Goal: Transaction & Acquisition: Download file/media

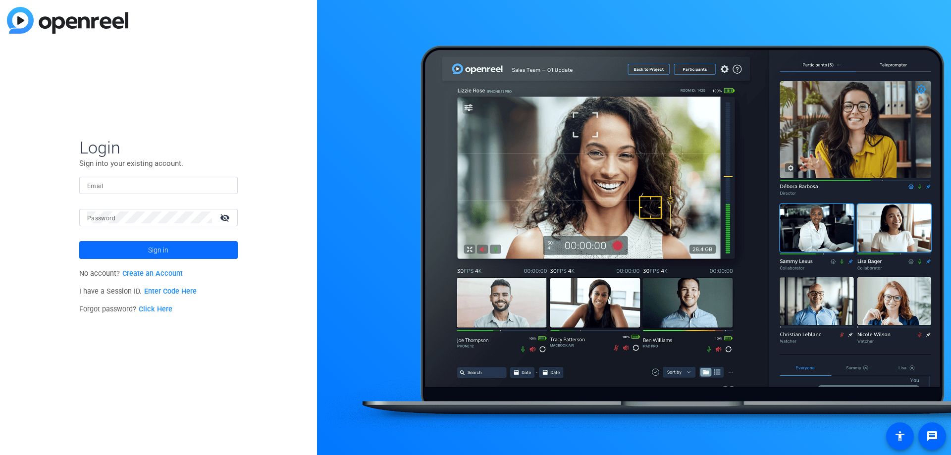
type input "[EMAIL_ADDRESS][DOMAIN_NAME]"
click at [188, 256] on span at bounding box center [158, 250] width 159 height 24
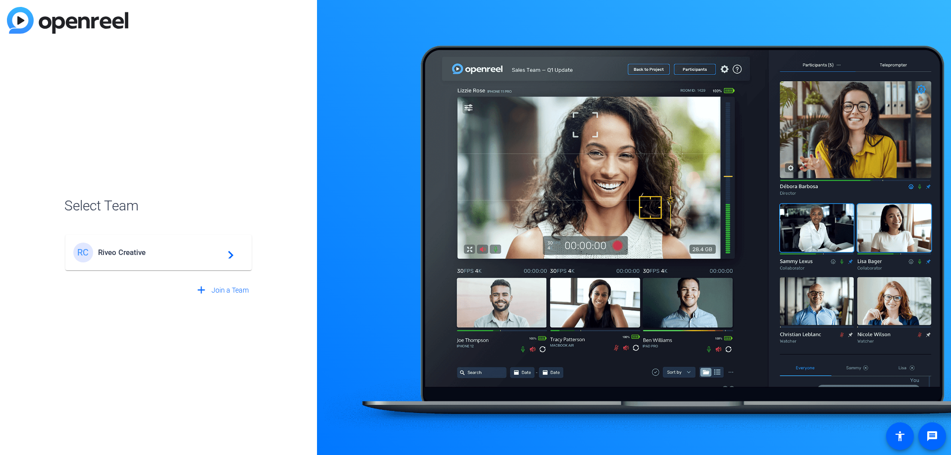
click at [188, 256] on span "Riveo Creative" at bounding box center [160, 252] width 124 height 9
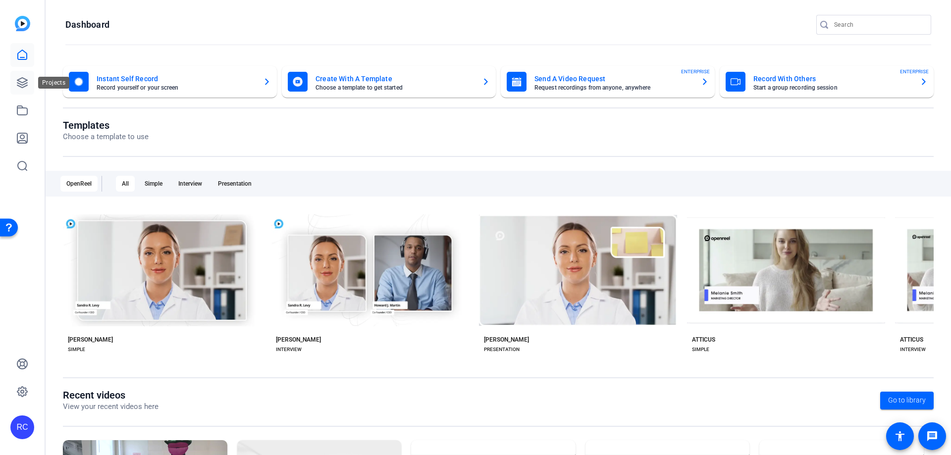
click at [18, 83] on icon at bounding box center [22, 83] width 10 height 10
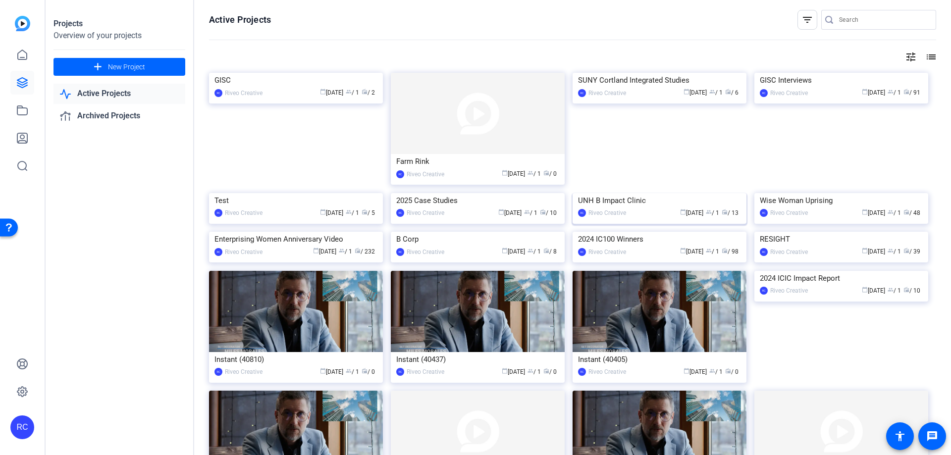
click at [610, 193] on img at bounding box center [660, 193] width 174 height 0
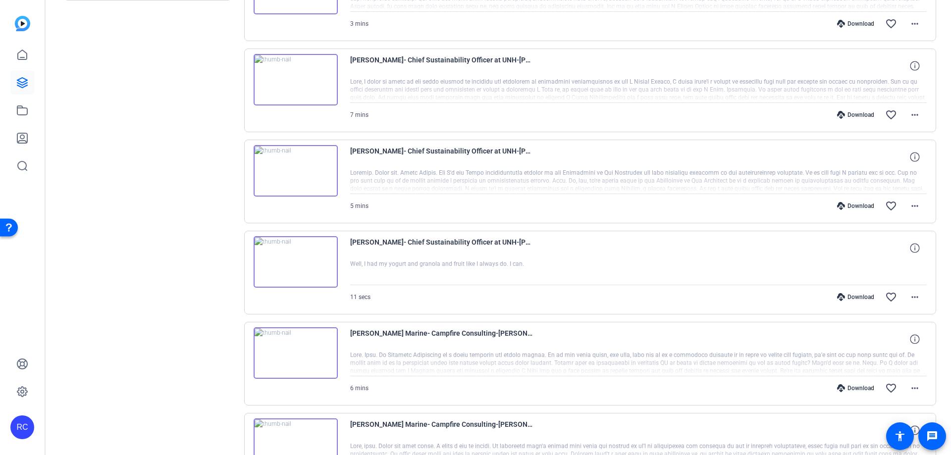
scroll to position [729, 0]
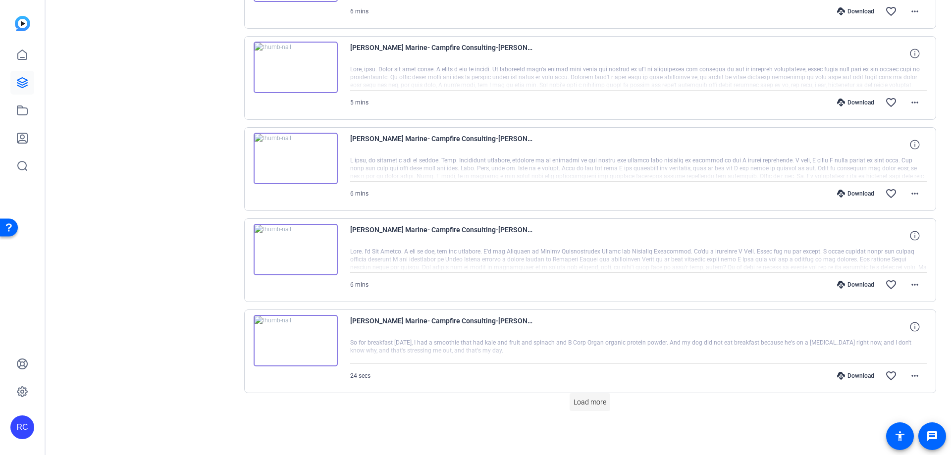
click at [597, 404] on span "Load more" at bounding box center [590, 402] width 33 height 10
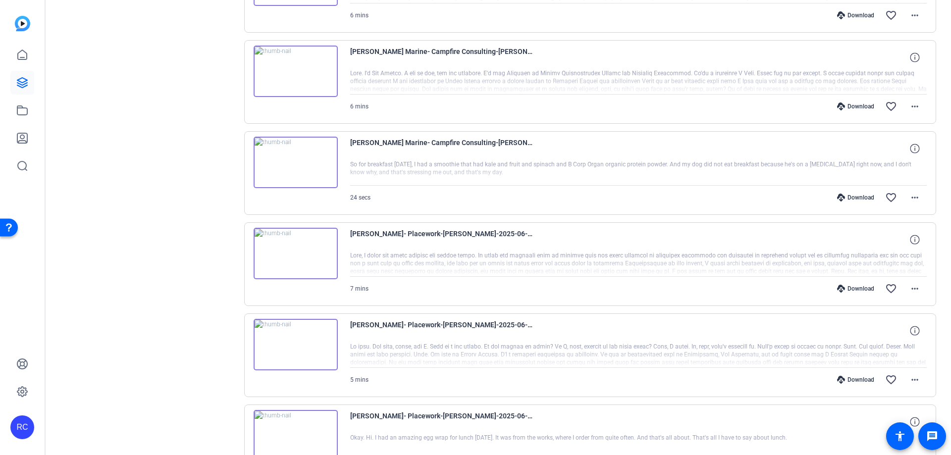
scroll to position [984, 0]
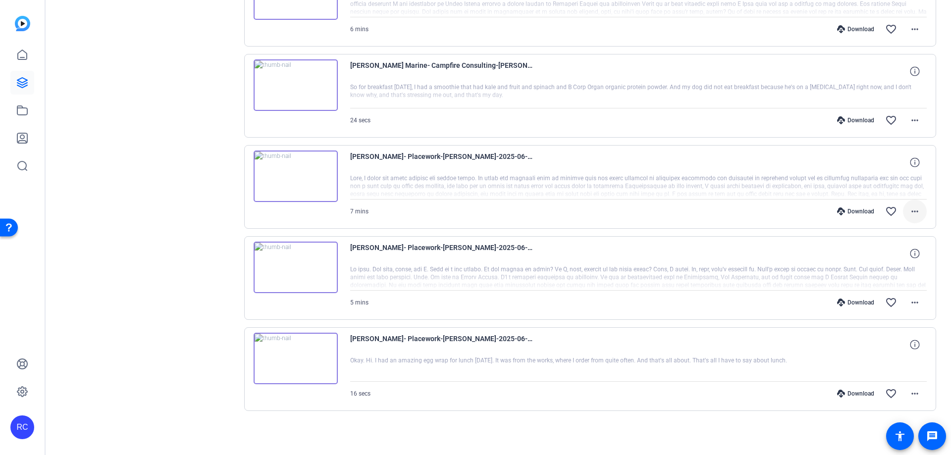
click at [909, 212] on mat-icon "more_horiz" at bounding box center [915, 212] width 12 height 12
click at [894, 235] on span "Download Original" at bounding box center [884, 232] width 59 height 12
